Goal: Task Accomplishment & Management: Use online tool/utility

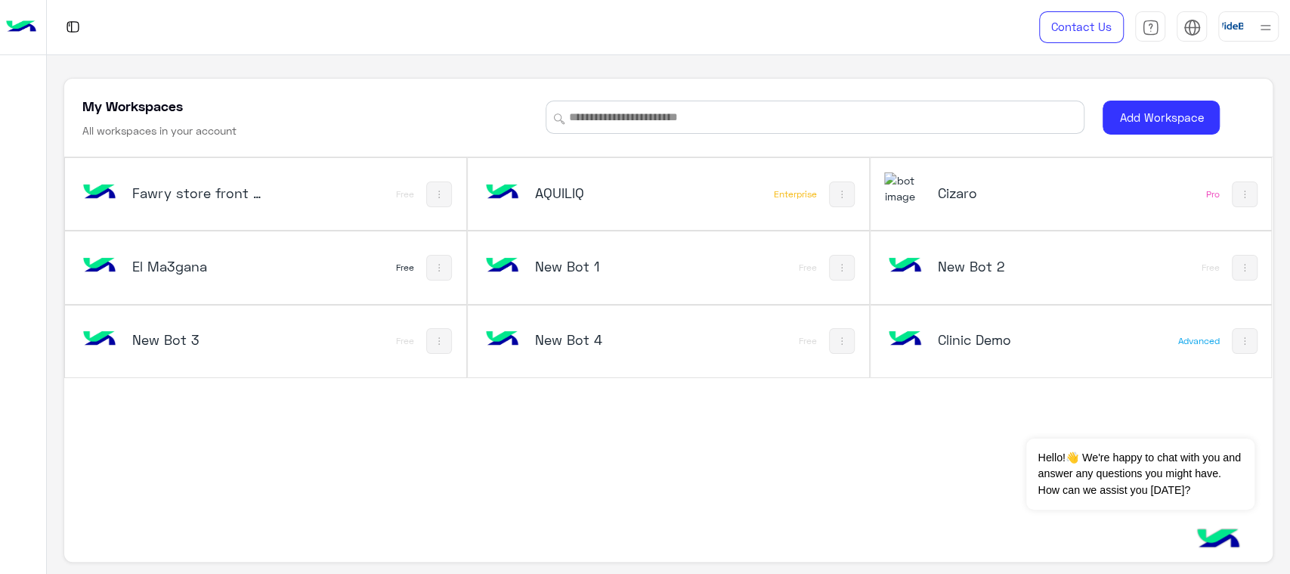
click at [588, 325] on div "New Bot 4" at bounding box center [594, 341] width 224 height 44
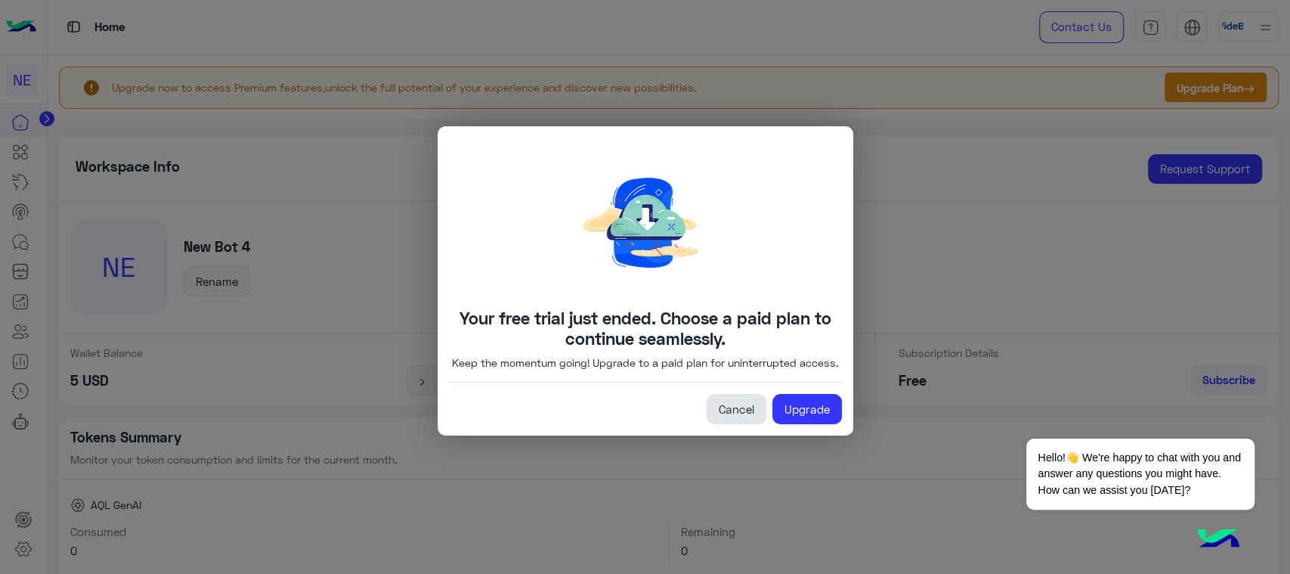
click at [753, 413] on link "Cancel" at bounding box center [737, 409] width 60 height 30
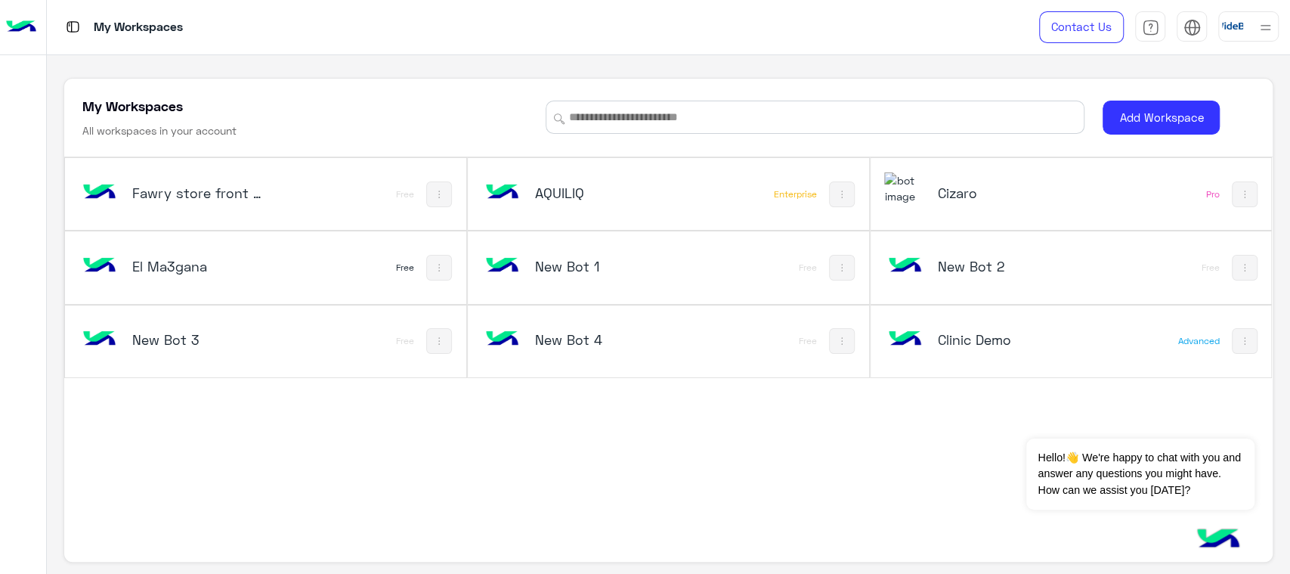
click at [371, 257] on div "El Ma3gana Free" at bounding box center [265, 267] width 401 height 72
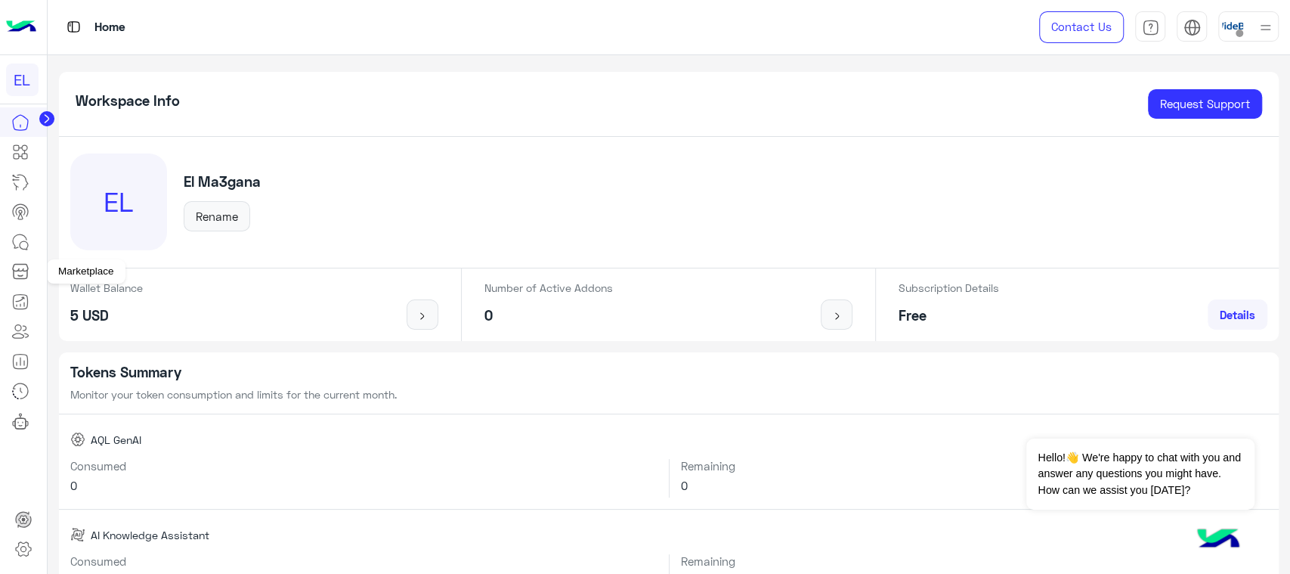
click at [14, 276] on icon at bounding box center [20, 271] width 18 height 18
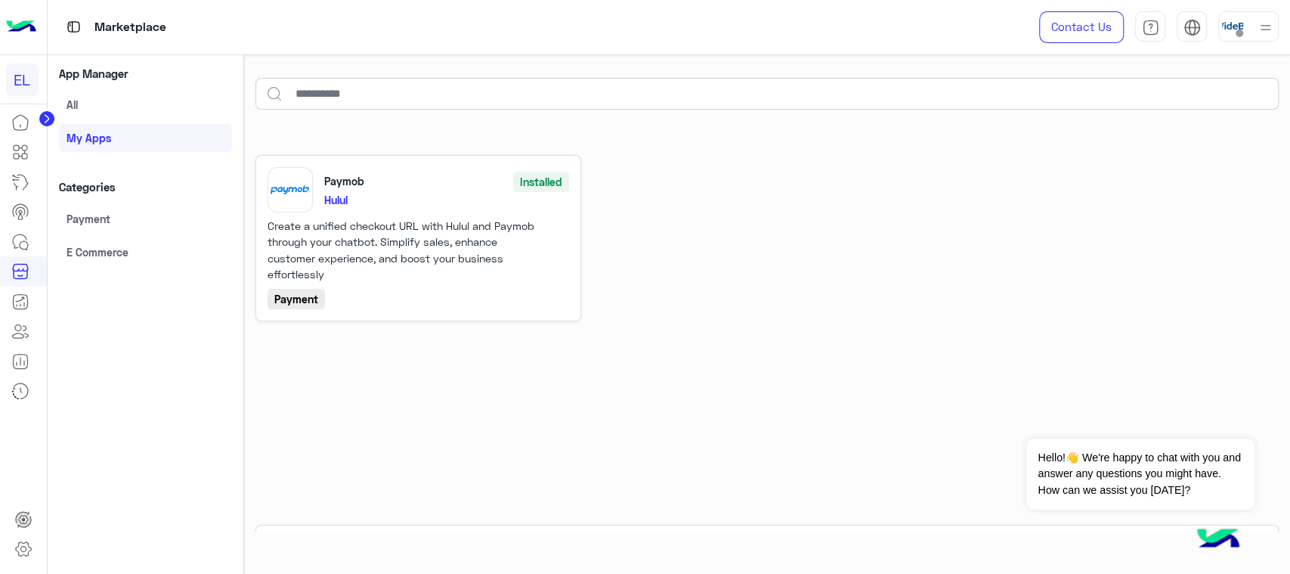
click at [125, 248] on link "E Commerce" at bounding box center [145, 251] width 173 height 27
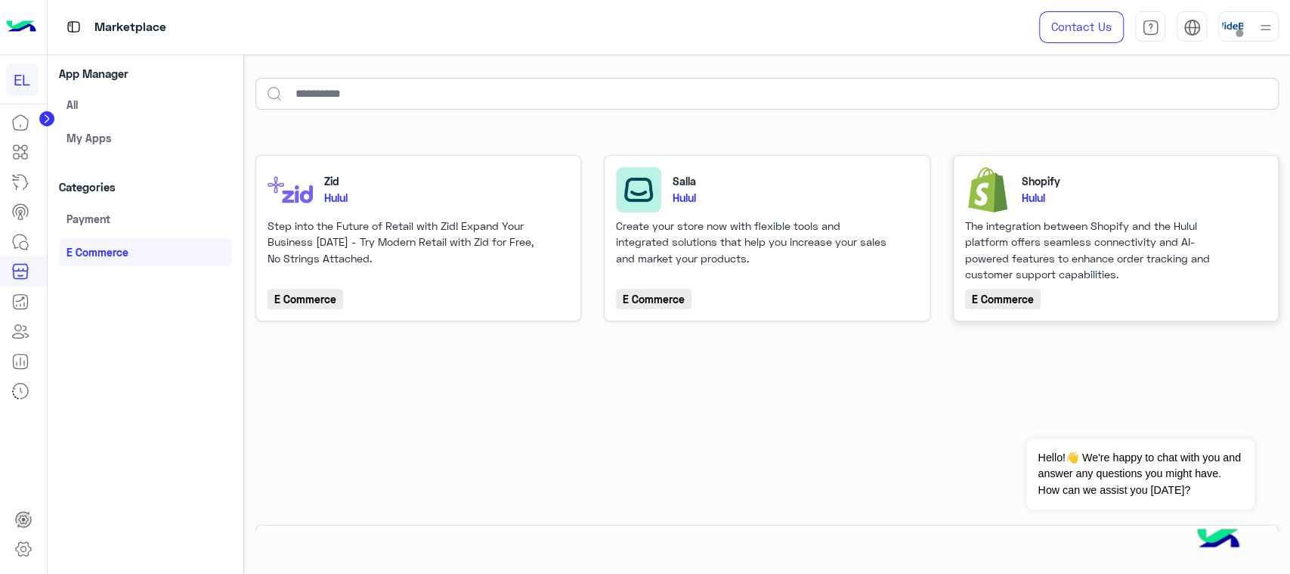
click at [1144, 268] on div "The integration between Shopify and the Hulul platform offers seamless connecti…" at bounding box center [1101, 250] width 272 height 65
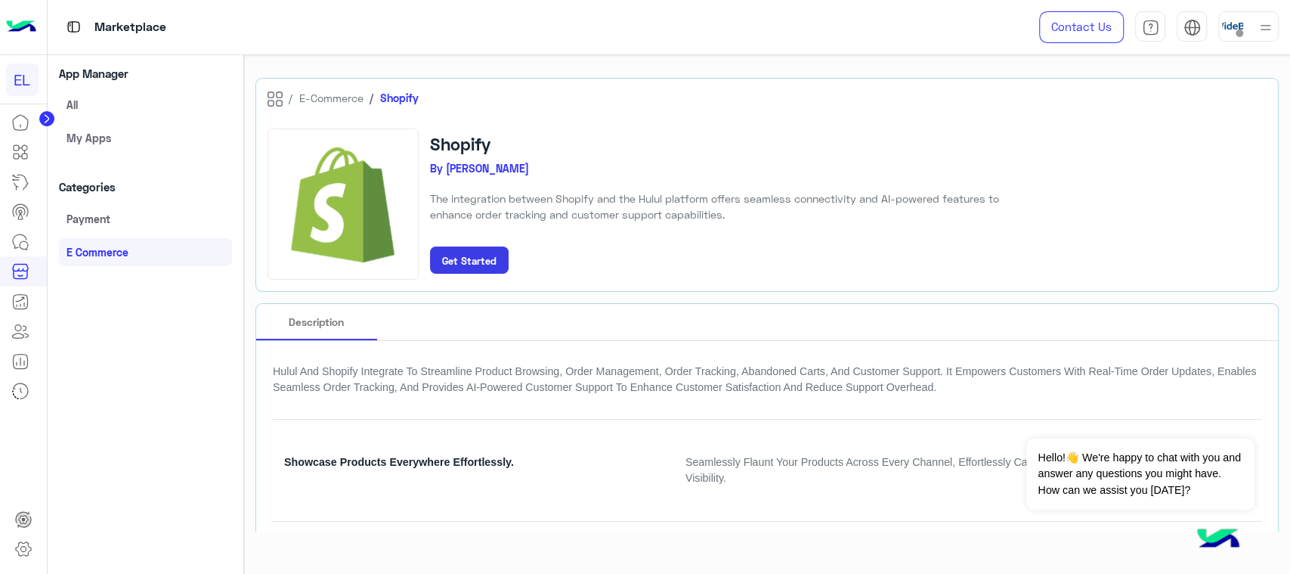
click at [494, 258] on small "Get Started" at bounding box center [469, 261] width 54 height 12
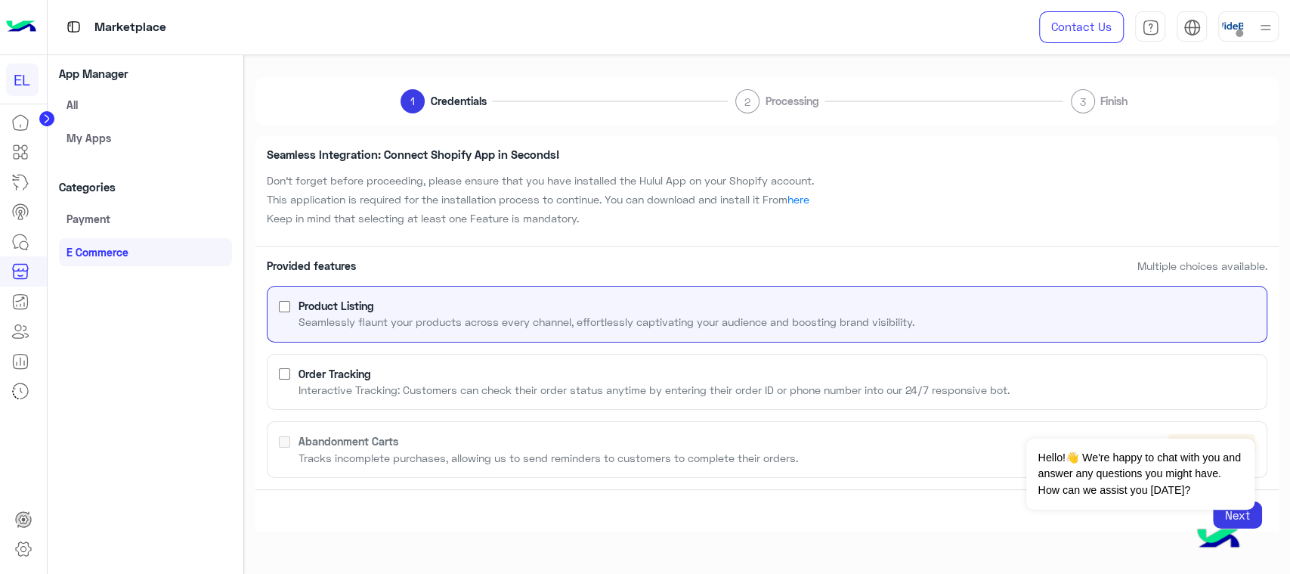
scroll to position [81, 0]
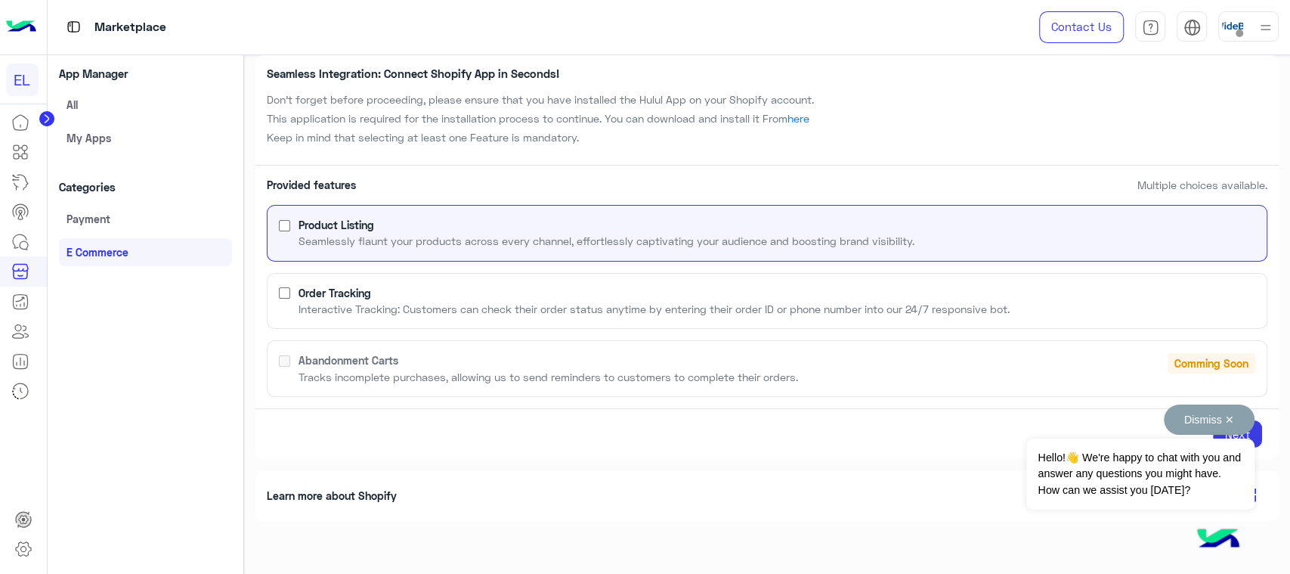
click at [1245, 416] on button "Dismiss ✕" at bounding box center [1209, 419] width 91 height 30
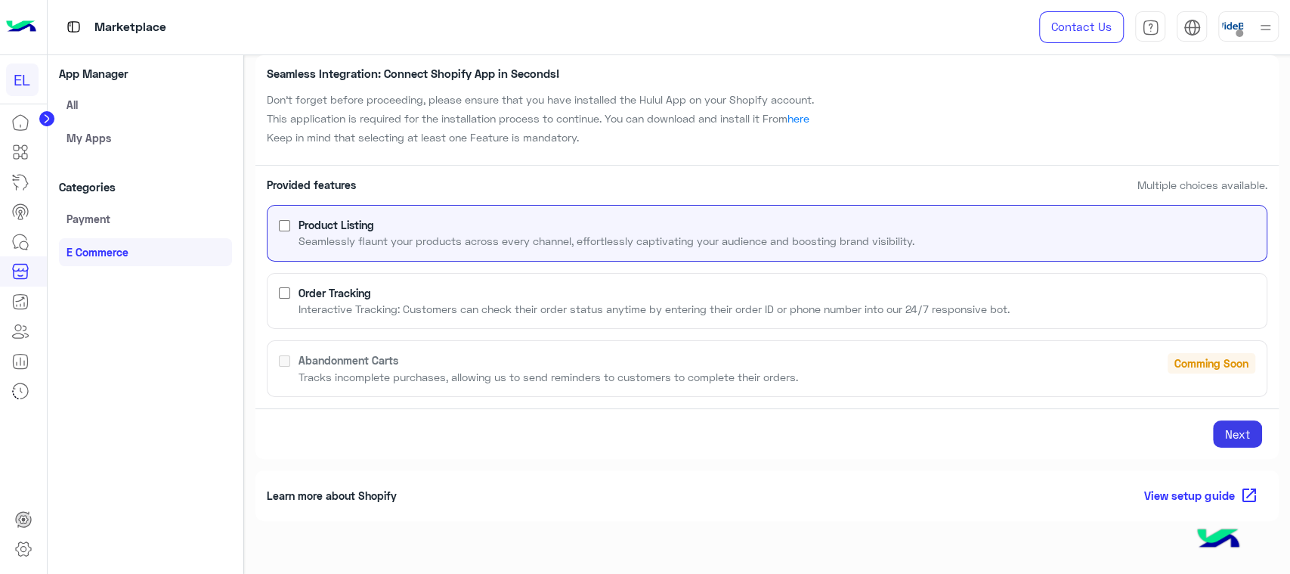
click at [1245, 422] on button "Next" at bounding box center [1237, 433] width 49 height 27
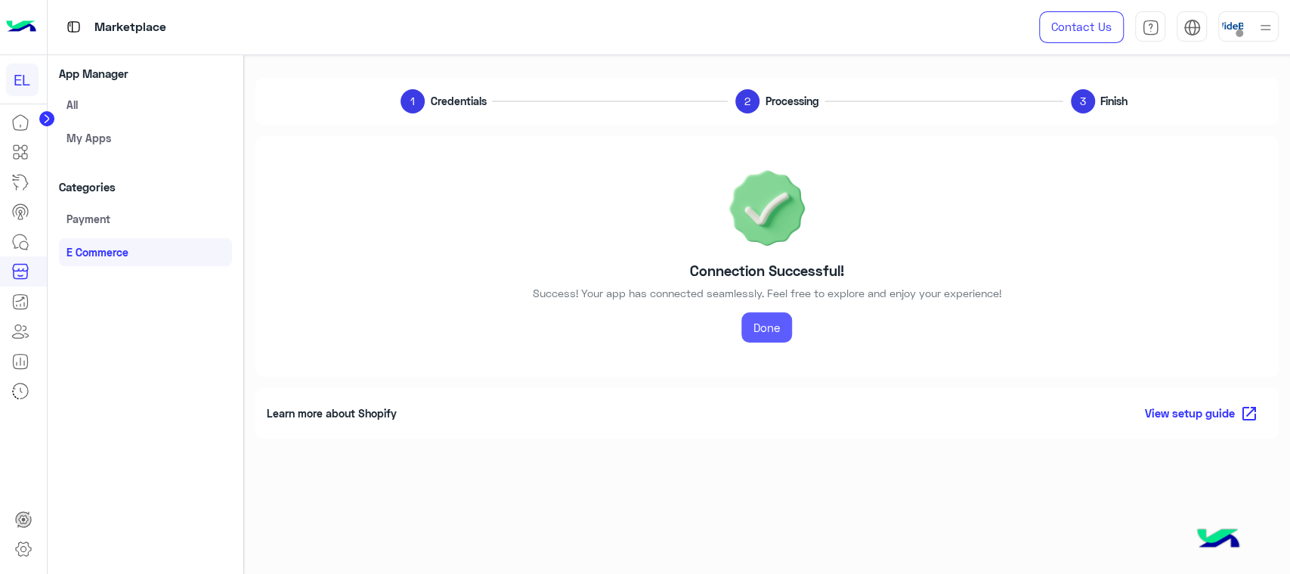
click at [778, 324] on link "Done" at bounding box center [766, 327] width 51 height 30
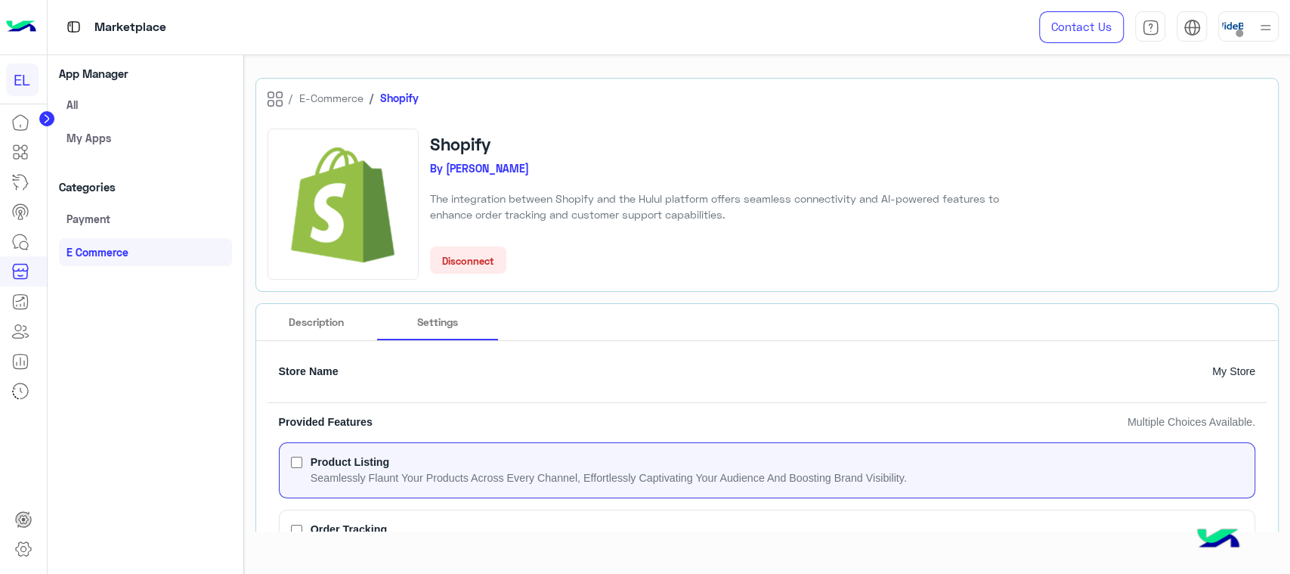
click at [432, 265] on button "Disconnect" at bounding box center [468, 259] width 76 height 27
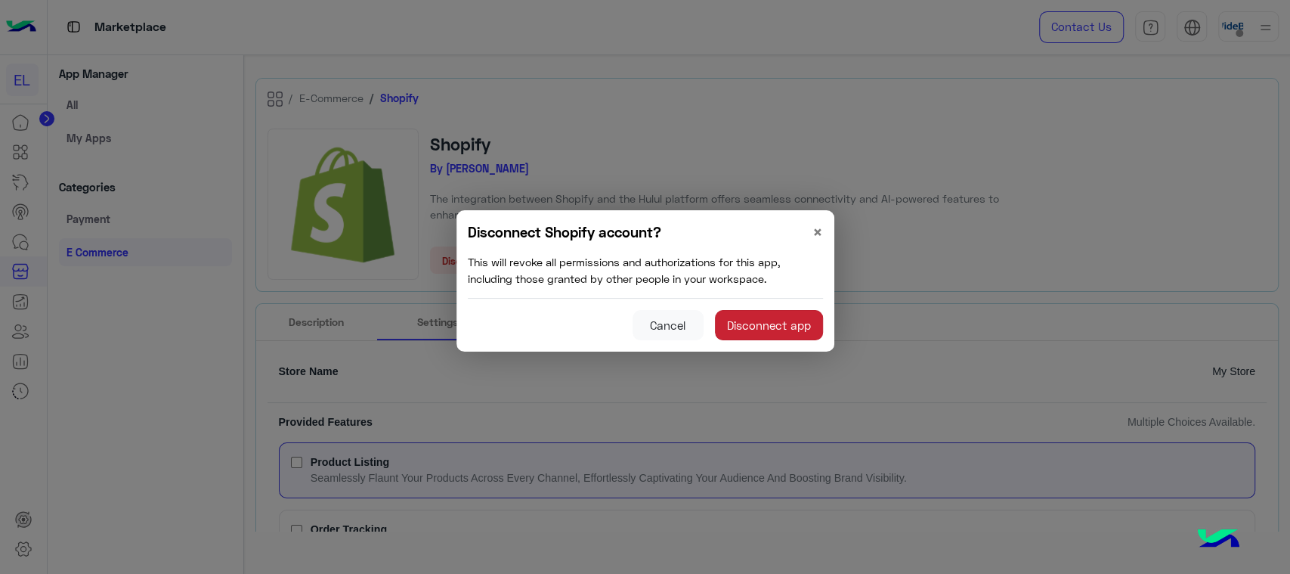
click at [774, 322] on button "Disconnect app" at bounding box center [769, 325] width 108 height 30
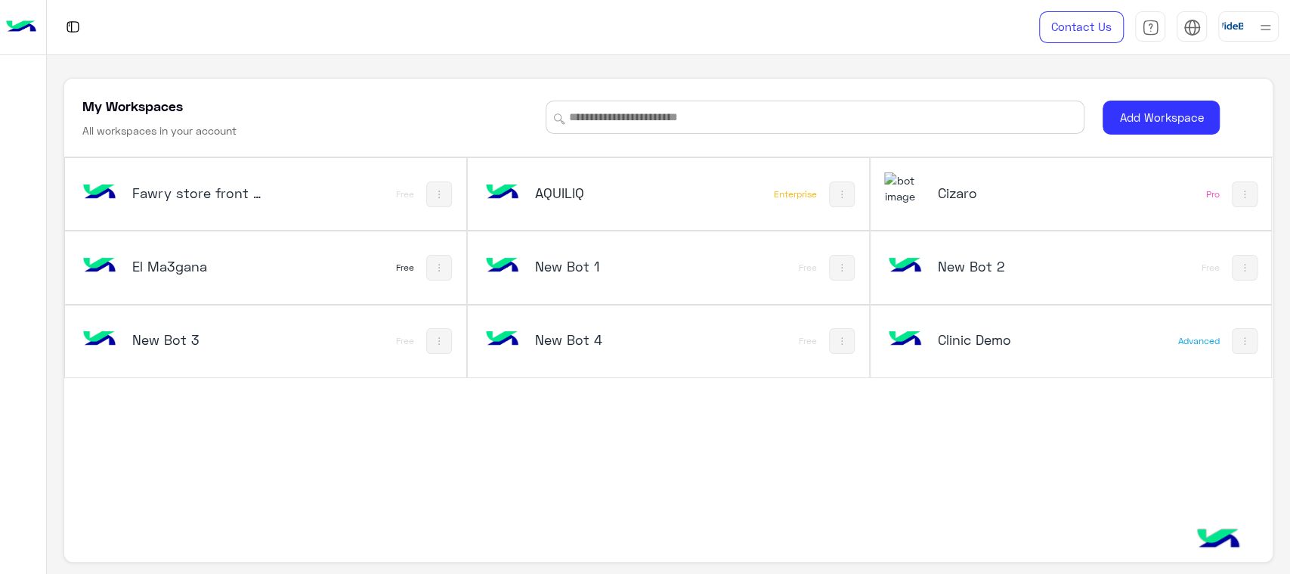
click at [278, 257] on div "El Ma3gana" at bounding box center [191, 268] width 224 height 44
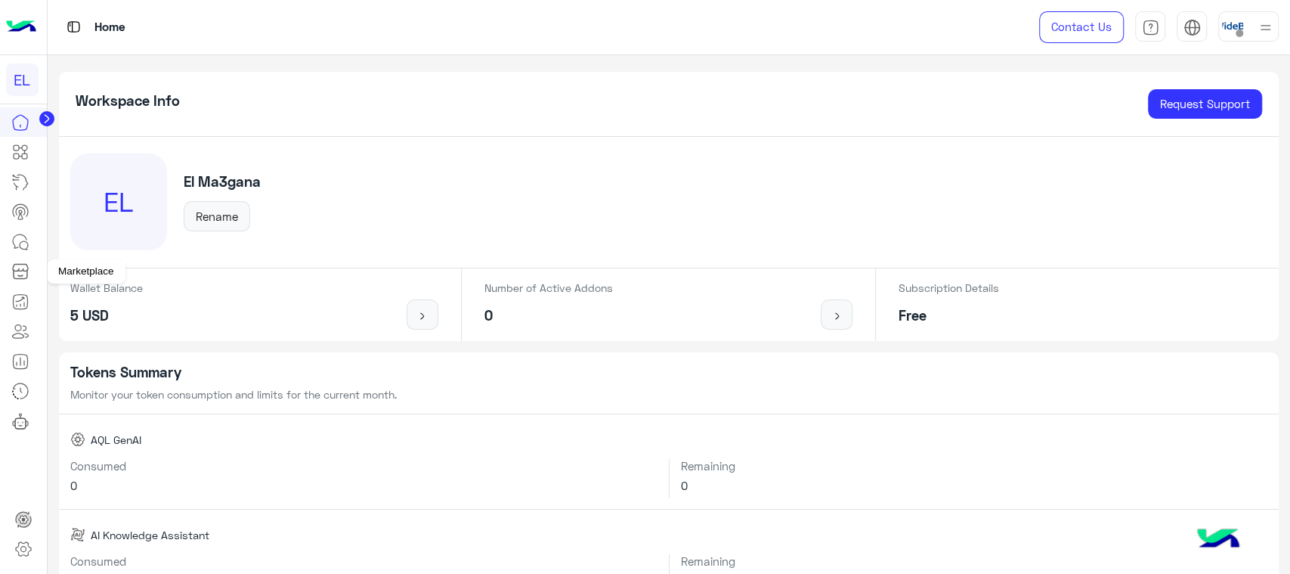
click at [15, 279] on icon at bounding box center [20, 271] width 18 height 18
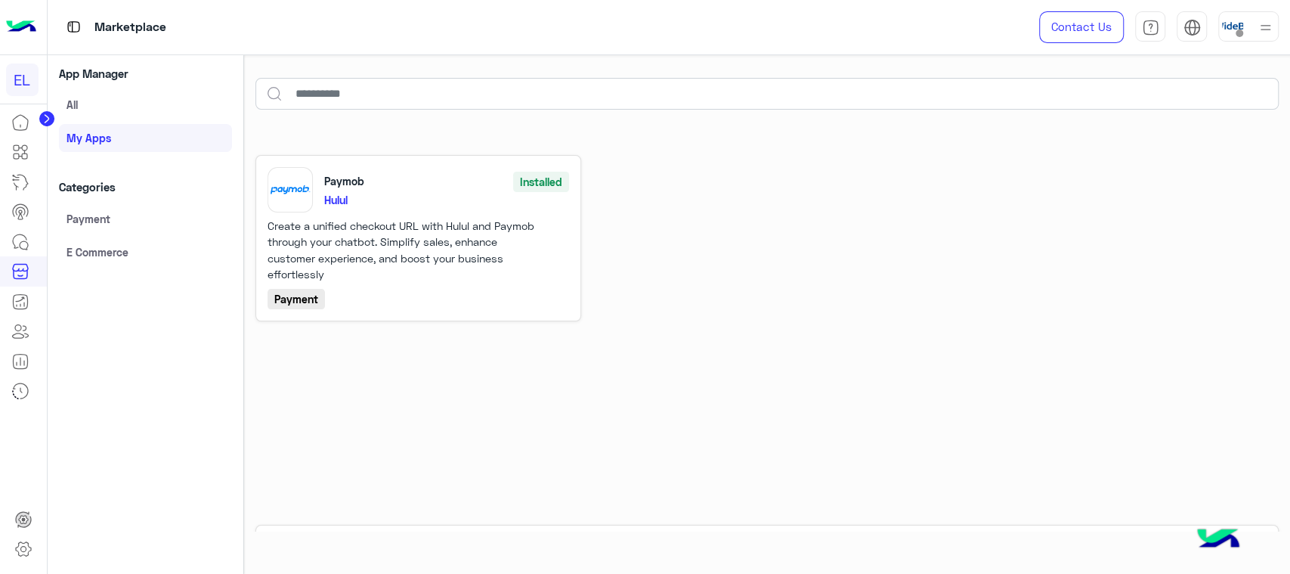
click at [118, 251] on link "E Commerce" at bounding box center [145, 251] width 173 height 27
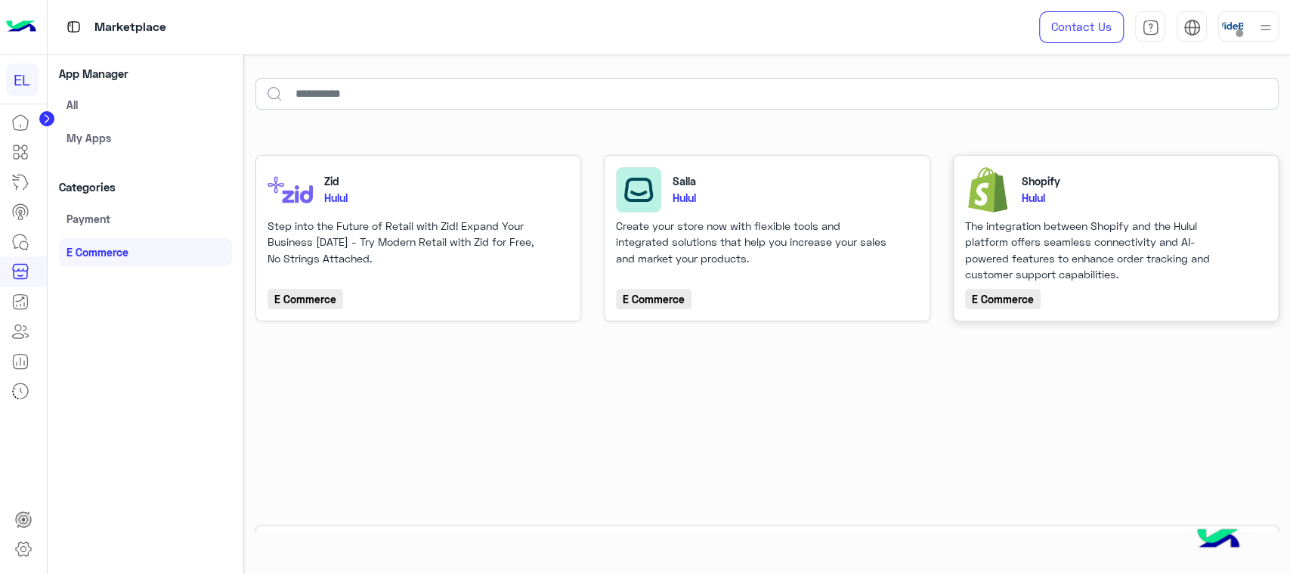
click at [1181, 209] on div "Shopify Hulul" at bounding box center [1116, 189] width 302 height 45
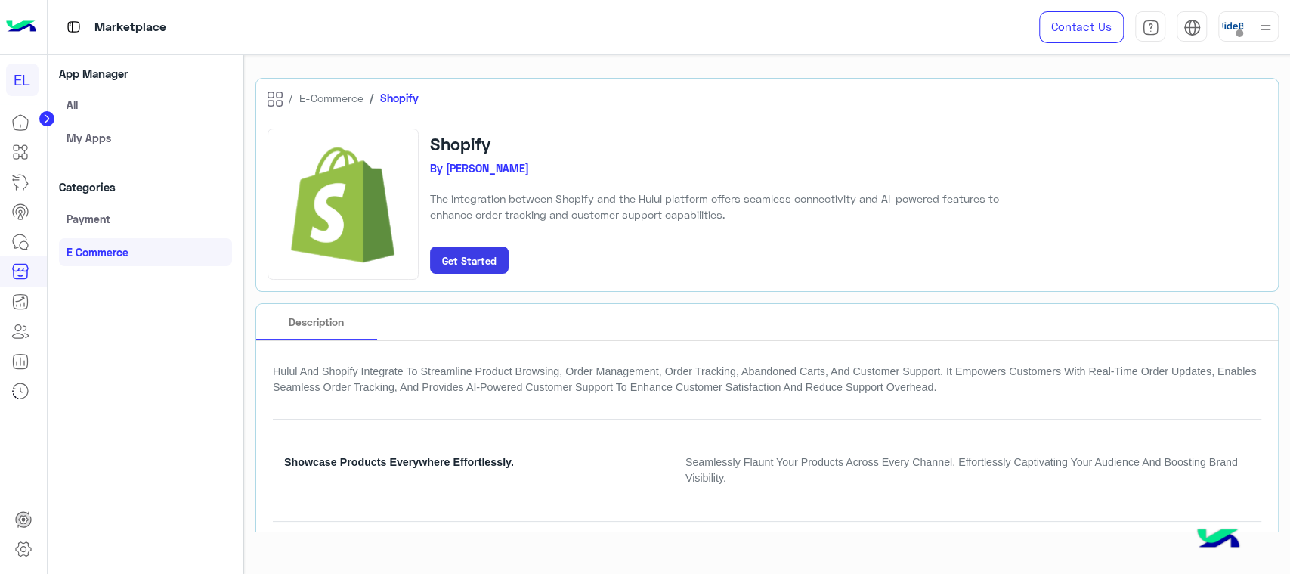
click at [500, 266] on button "Get Started" at bounding box center [469, 259] width 79 height 27
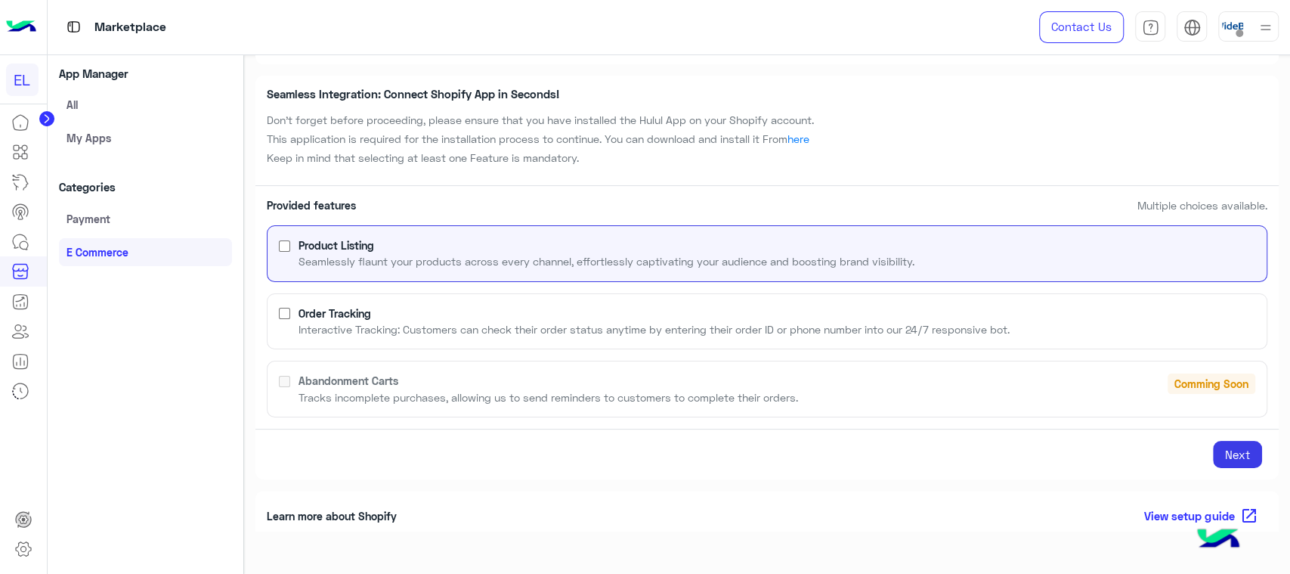
scroll to position [67, 0]
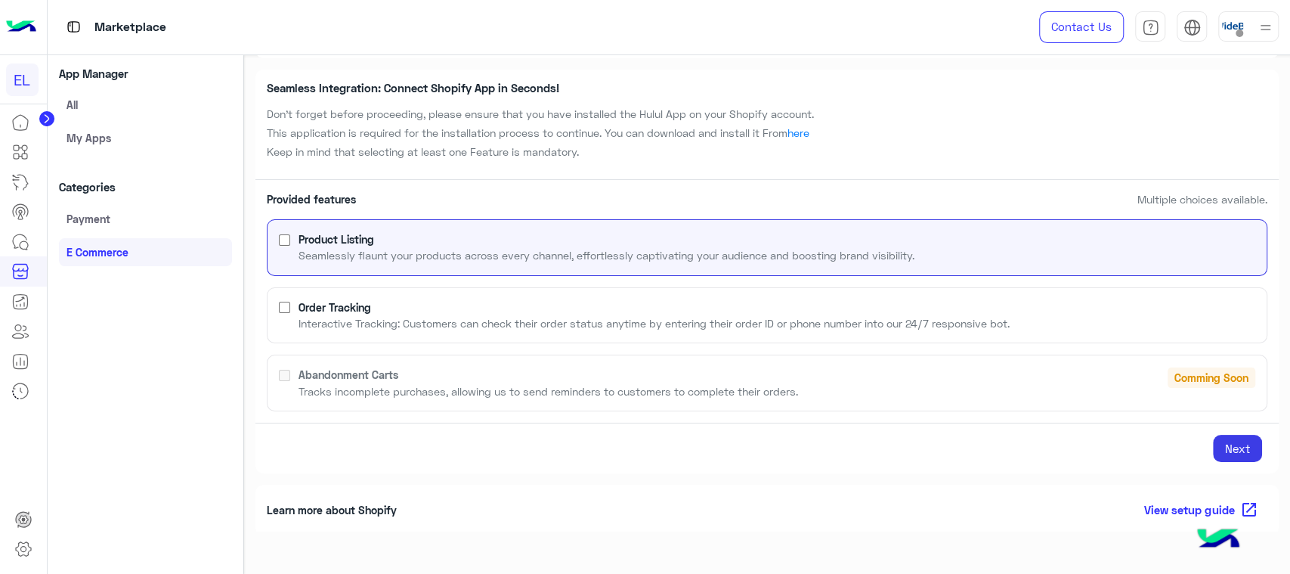
click at [776, 323] on p "Interactive Tracking: Customers can check their order status anytime by enterin…" at bounding box center [654, 323] width 711 height 16
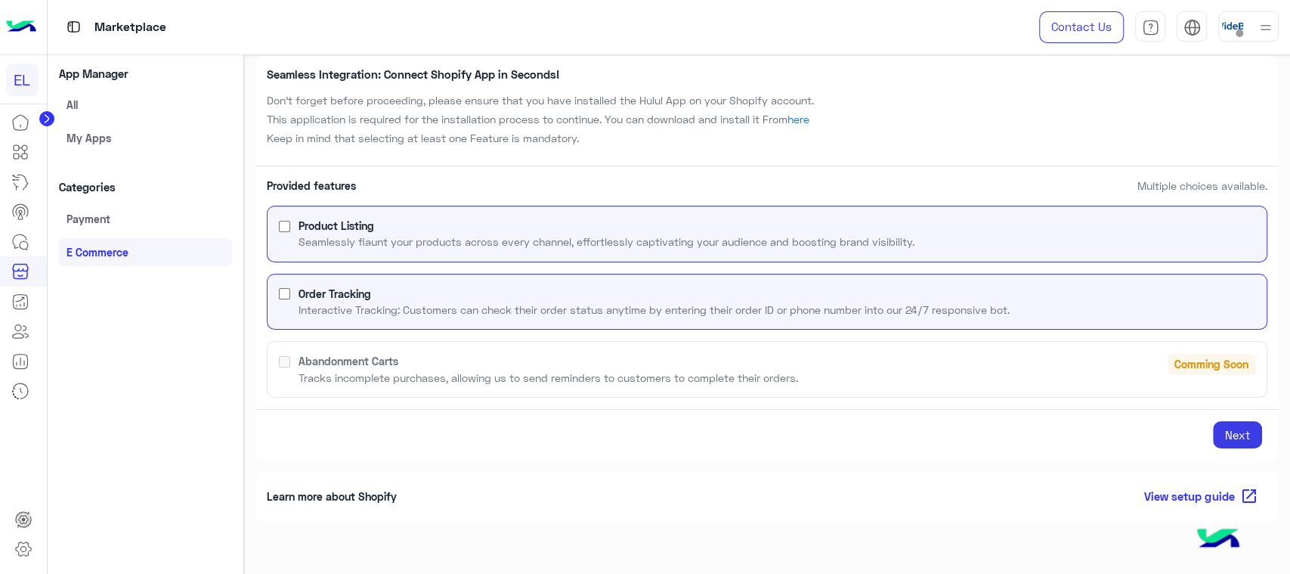
scroll to position [81, 0]
click at [1217, 423] on button "Next" at bounding box center [1237, 433] width 49 height 27
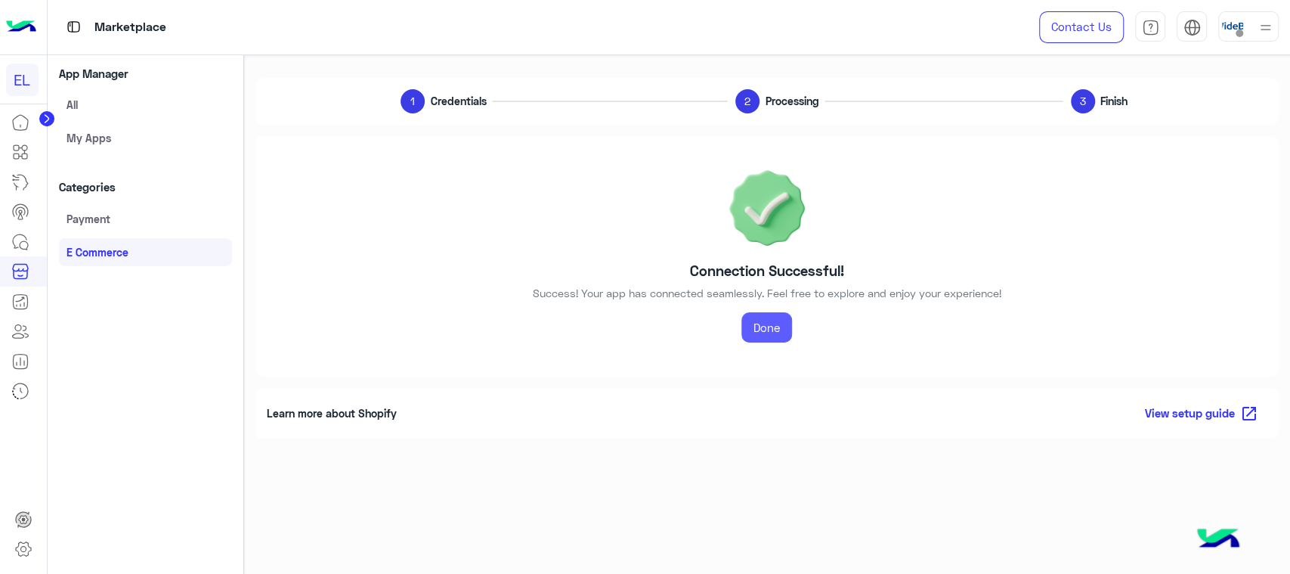
click at [788, 321] on link "Done" at bounding box center [766, 327] width 51 height 30
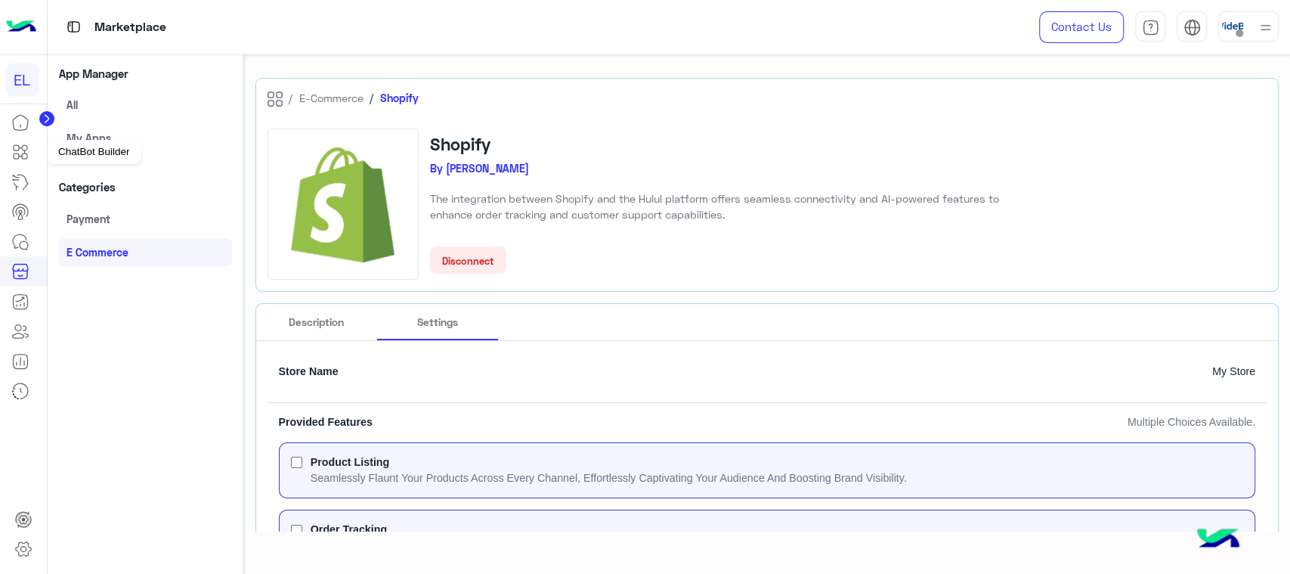
click at [12, 156] on icon at bounding box center [20, 152] width 18 height 18
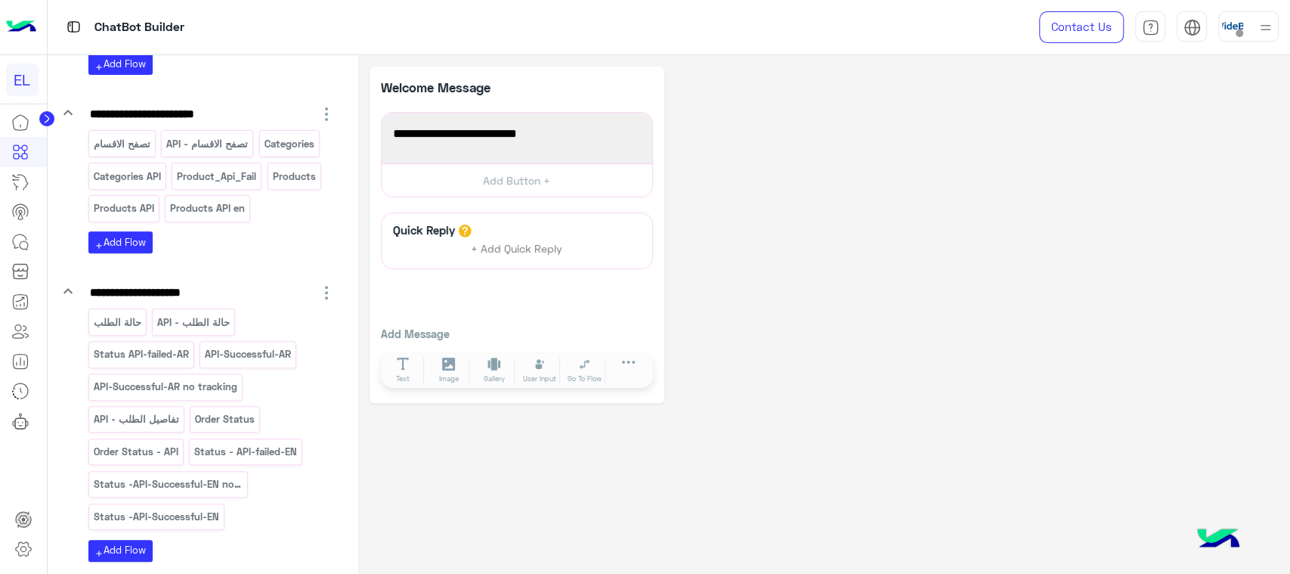
scroll to position [336, 0]
